Goal: Task Accomplishment & Management: Use online tool/utility

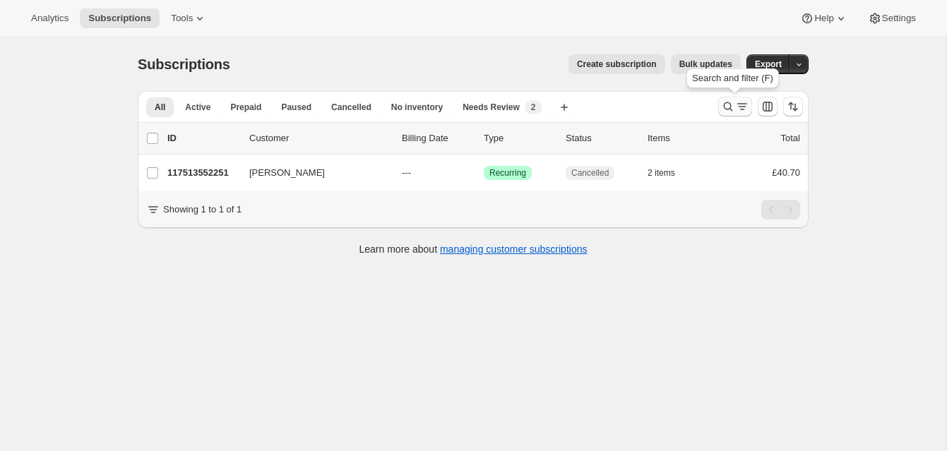
click at [726, 102] on icon "Search and filter results" at bounding box center [728, 107] width 14 height 14
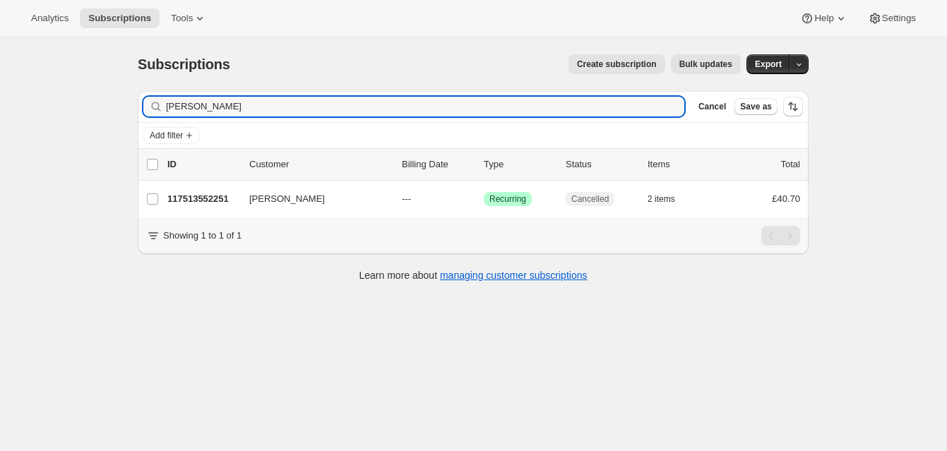
drag, startPoint x: 217, startPoint y: 108, endPoint x: 131, endPoint y: 94, distance: 86.6
click at [131, 94] on div "Filter subscribers Tracy Clarkin Clear Cancel Save as Add filter 0 selected Upd…" at bounding box center [467, 188] width 682 height 217
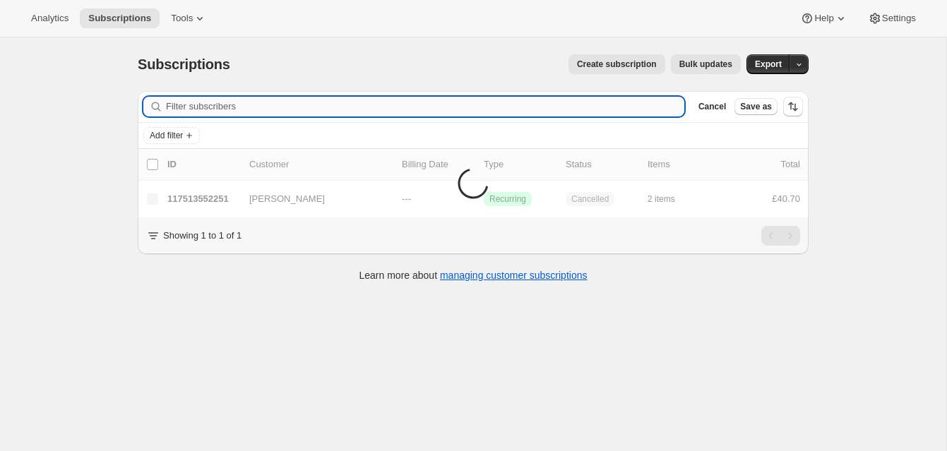
click at [193, 105] on input "Filter subscribers" at bounding box center [425, 107] width 518 height 20
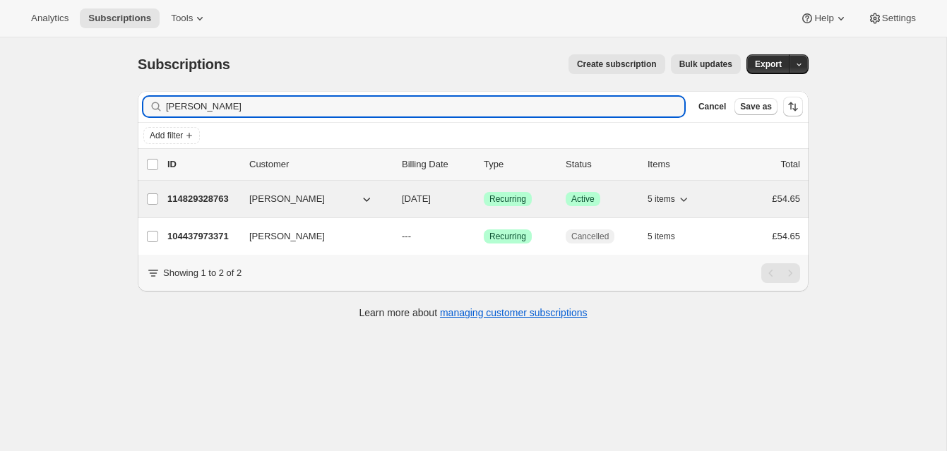
type input "[PERSON_NAME]"
click at [223, 196] on p "114829328763" at bounding box center [202, 199] width 71 height 14
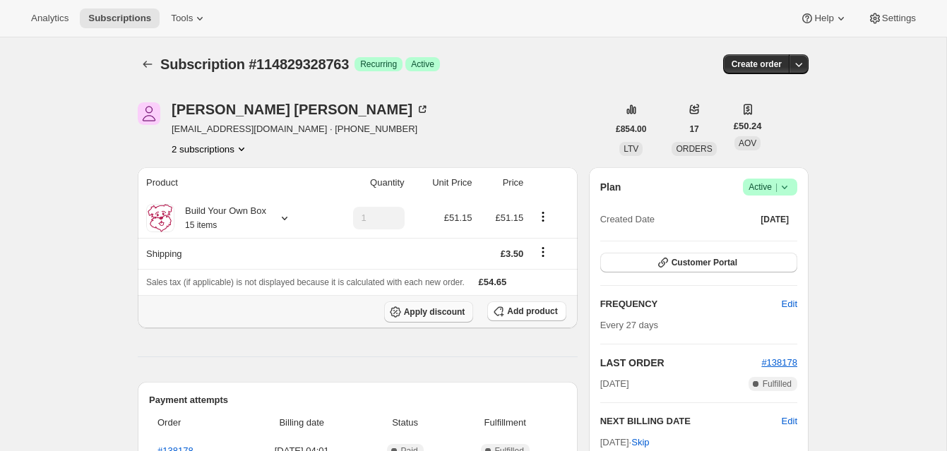
click at [453, 309] on span "Apply discount" at bounding box center [434, 312] width 61 height 11
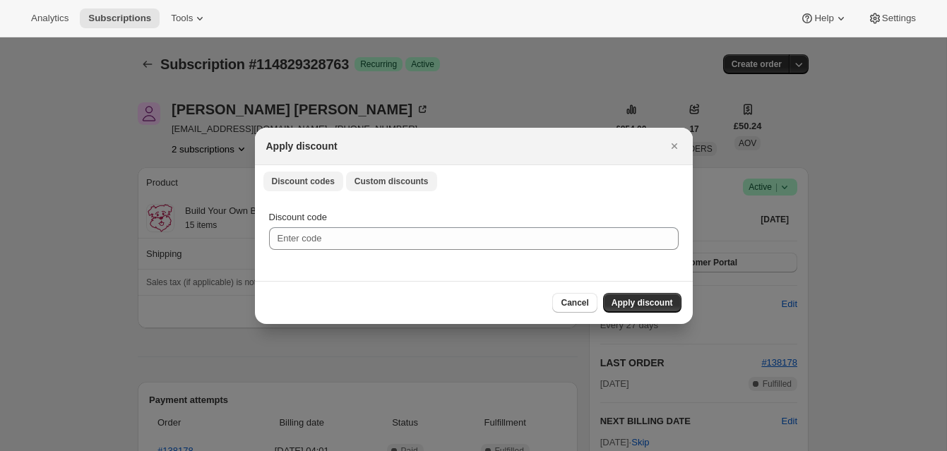
click at [391, 181] on span "Custom discounts" at bounding box center [392, 181] width 74 height 11
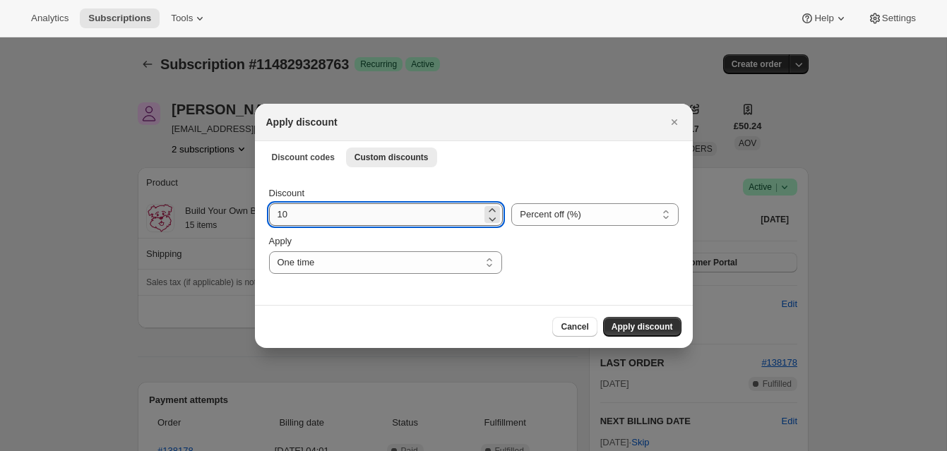
drag, startPoint x: 277, startPoint y: 216, endPoint x: 298, endPoint y: 216, distance: 21.2
click at [298, 217] on input "10" at bounding box center [375, 214] width 213 height 23
type input "20"
click at [630, 322] on span "Apply discount" at bounding box center [642, 326] width 61 height 11
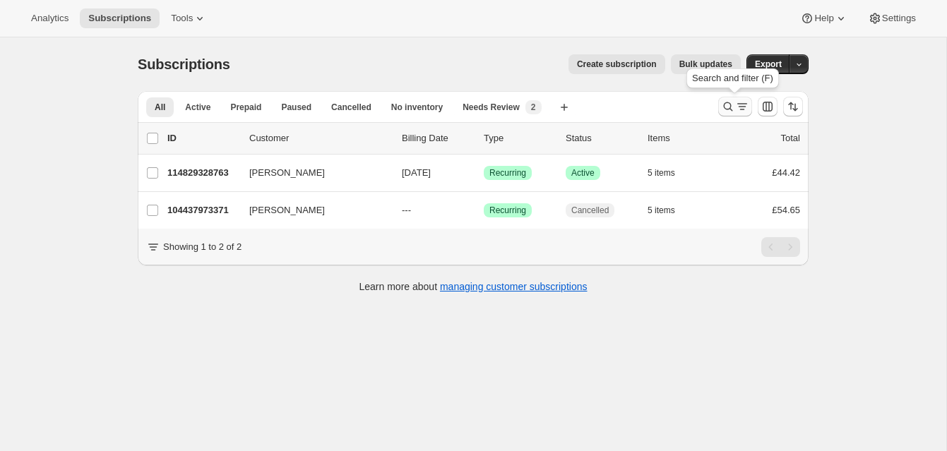
click at [728, 105] on icon "Search and filter results" at bounding box center [728, 107] width 14 height 14
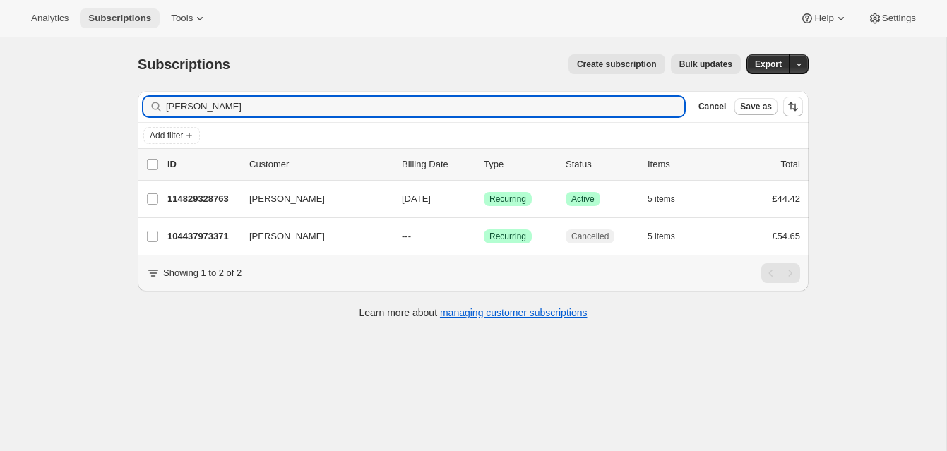
drag, startPoint x: 224, startPoint y: 107, endPoint x: 97, endPoint y: 22, distance: 152.8
click at [97, 22] on div "Analytics Subscriptions Tools Help Settings Skip to content Subscriptions. This…" at bounding box center [473, 244] width 947 height 489
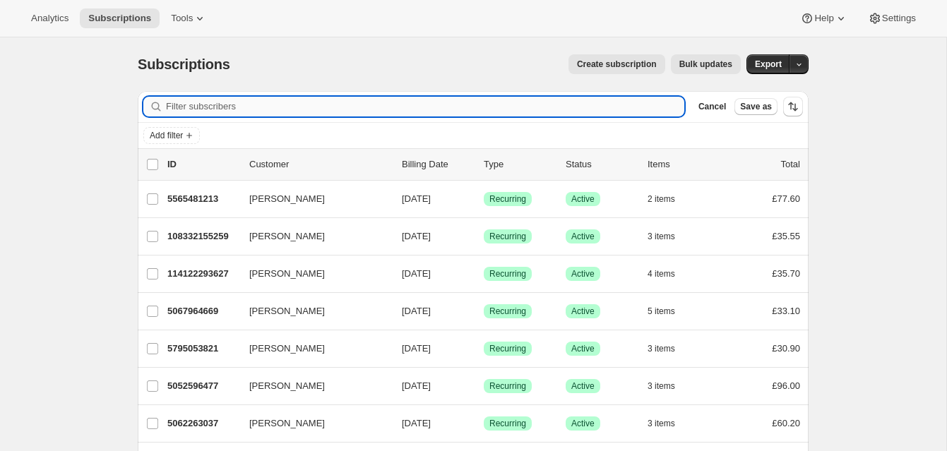
click at [200, 105] on input "Filter subscribers" at bounding box center [425, 107] width 518 height 20
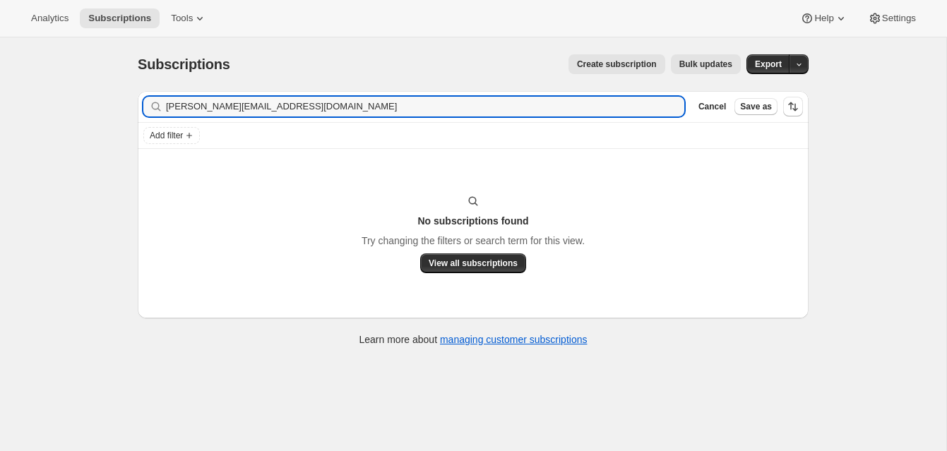
type input "[PERSON_NAME][EMAIL_ADDRESS][DOMAIN_NAME]"
